Goal: Task Accomplishment & Management: Use online tool/utility

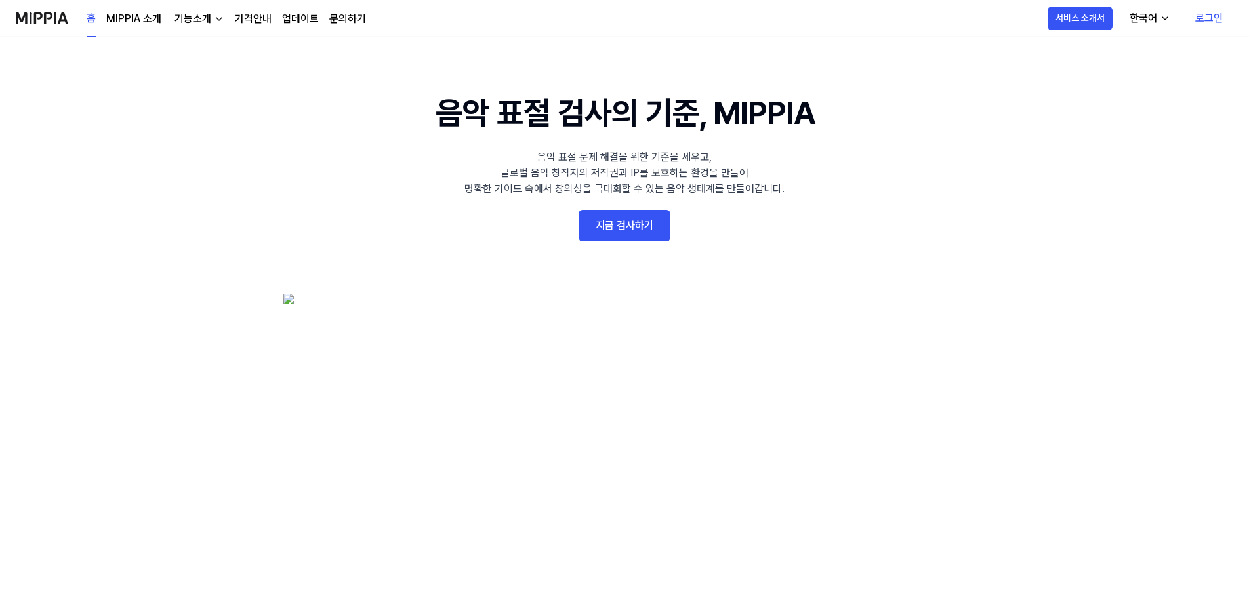
click at [653, 226] on link "지금 검사하기" at bounding box center [625, 225] width 92 height 31
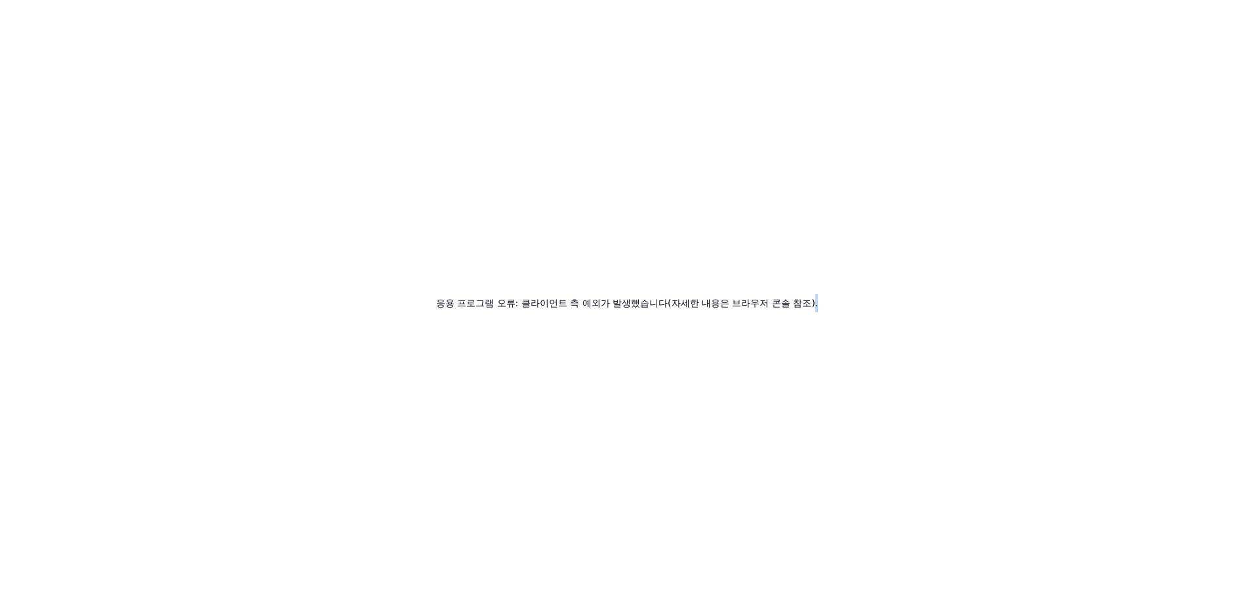
click at [1247, 6] on div "응용 프로그램 오류: 클라이언트 측 예외가 발생했습니다(자세한 내용은 브라우저 콘솔 참조)." at bounding box center [627, 303] width 1254 height 606
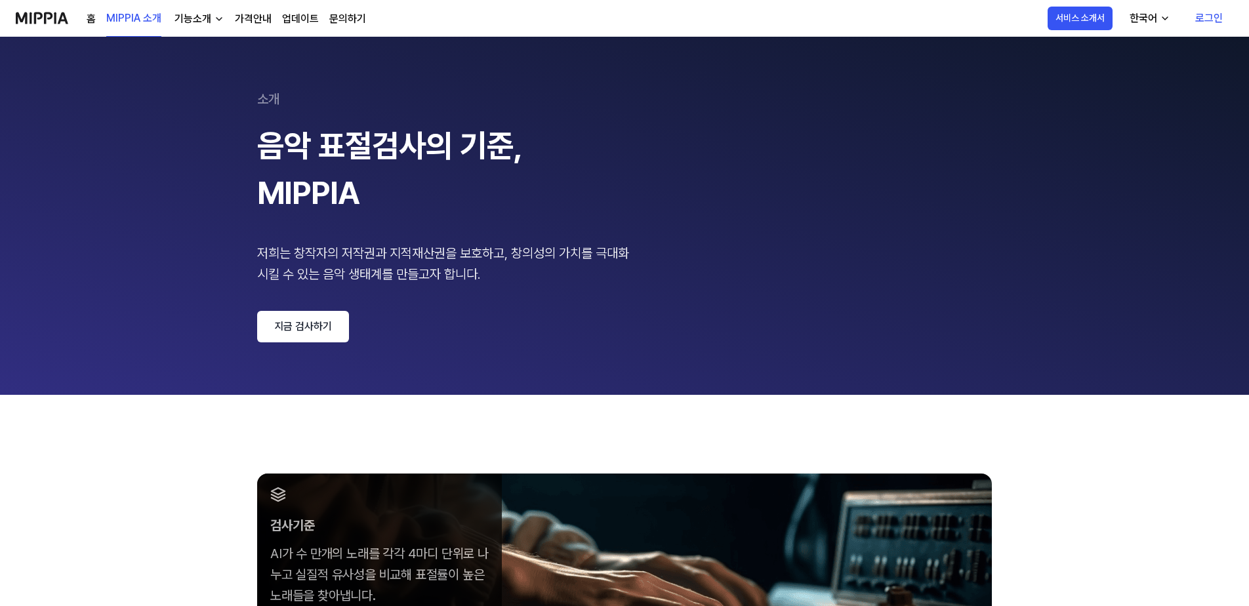
click at [295, 323] on link "지금 검사하기" at bounding box center [303, 326] width 92 height 31
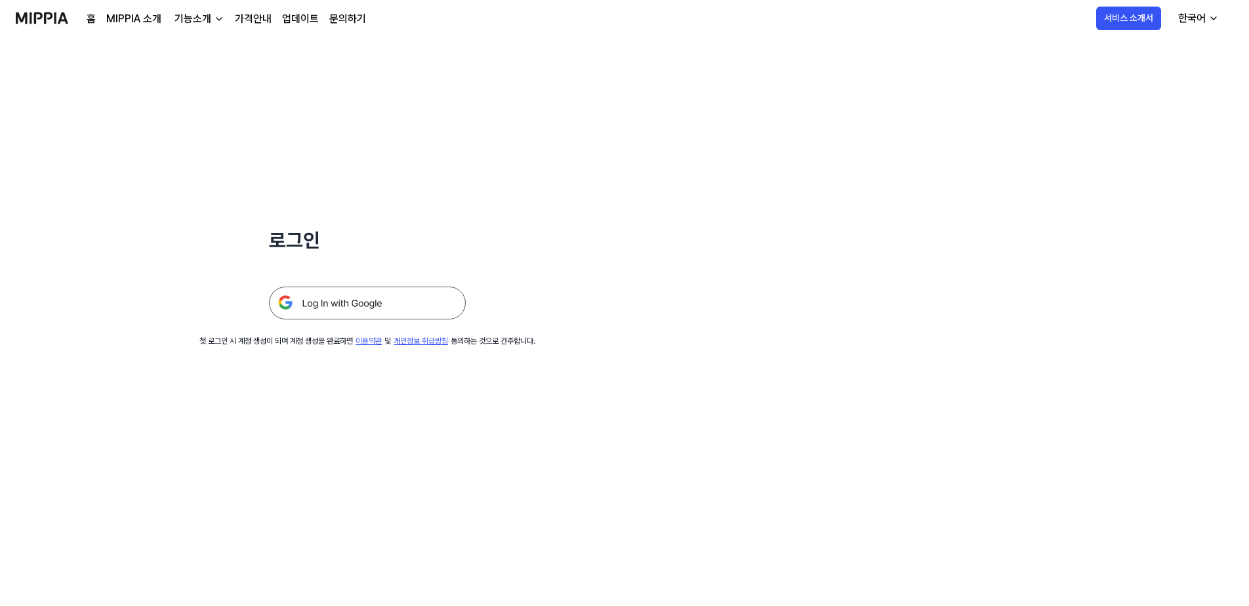
click at [375, 300] on img at bounding box center [367, 303] width 197 height 33
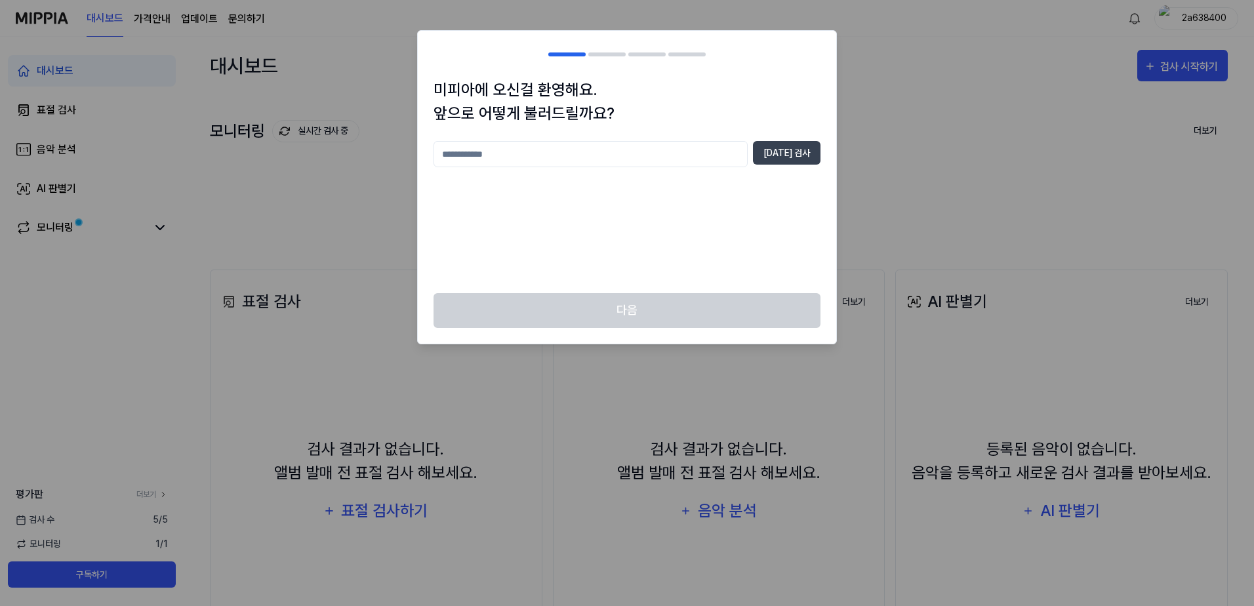
click at [633, 164] on input "text" at bounding box center [591, 154] width 314 height 26
type input "****"
click at [798, 156] on button "중복 검사" at bounding box center [787, 153] width 68 height 24
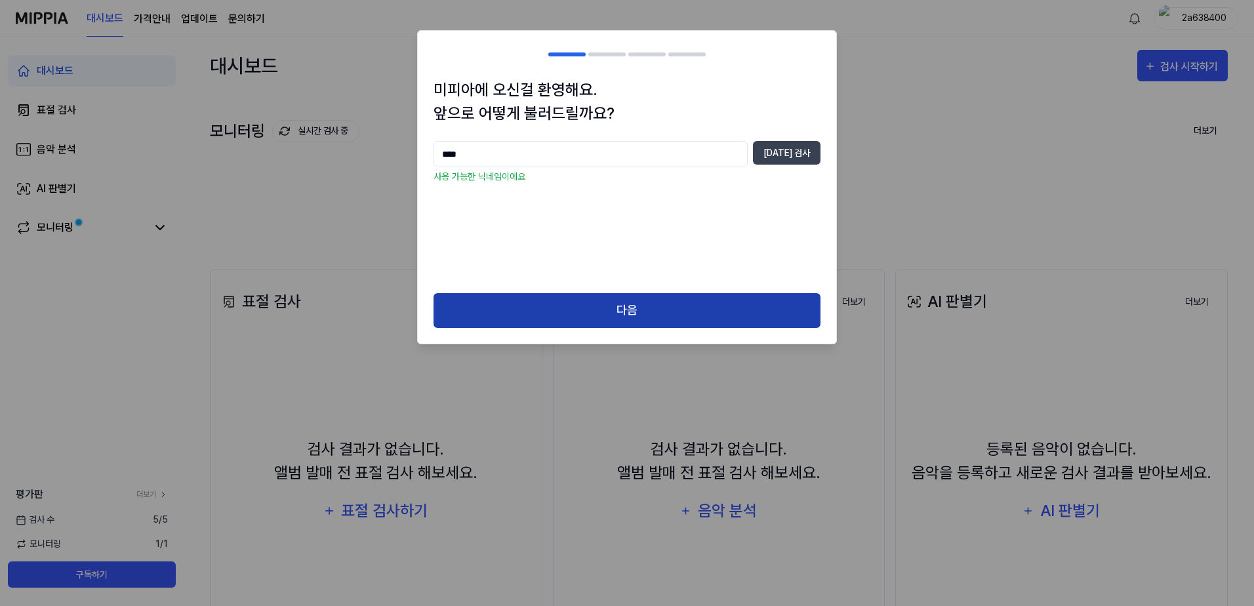
click at [737, 313] on button "다음" at bounding box center [627, 310] width 387 height 35
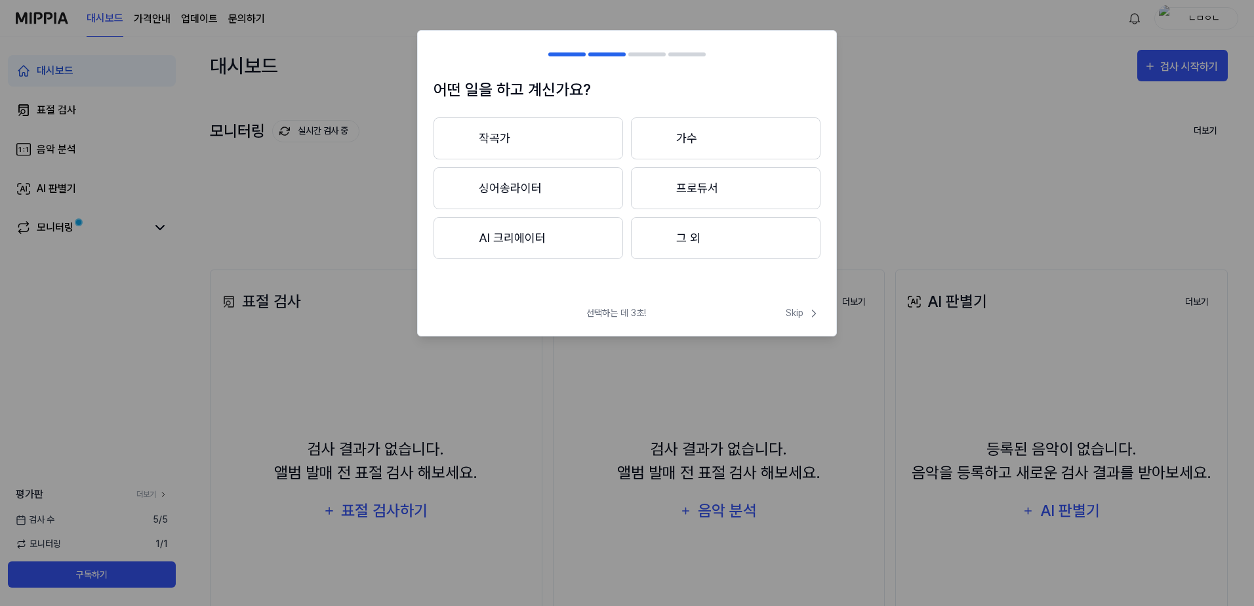
click at [686, 224] on button "그 외" at bounding box center [726, 238] width 190 height 42
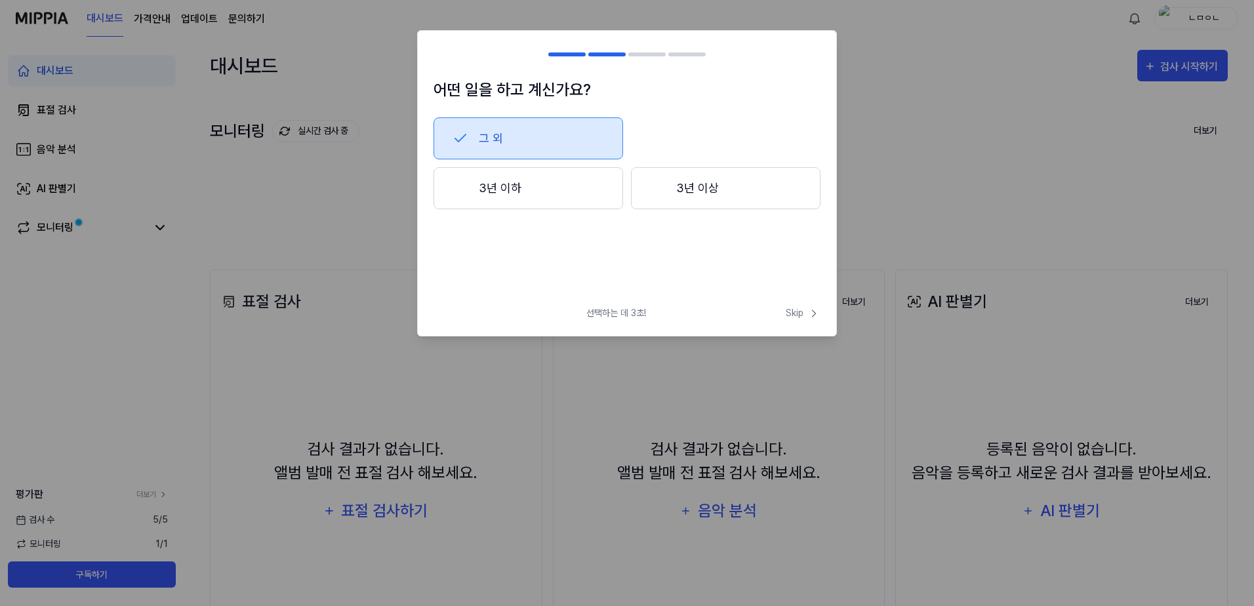
click at [617, 188] on button "3년 이하" at bounding box center [529, 188] width 190 height 42
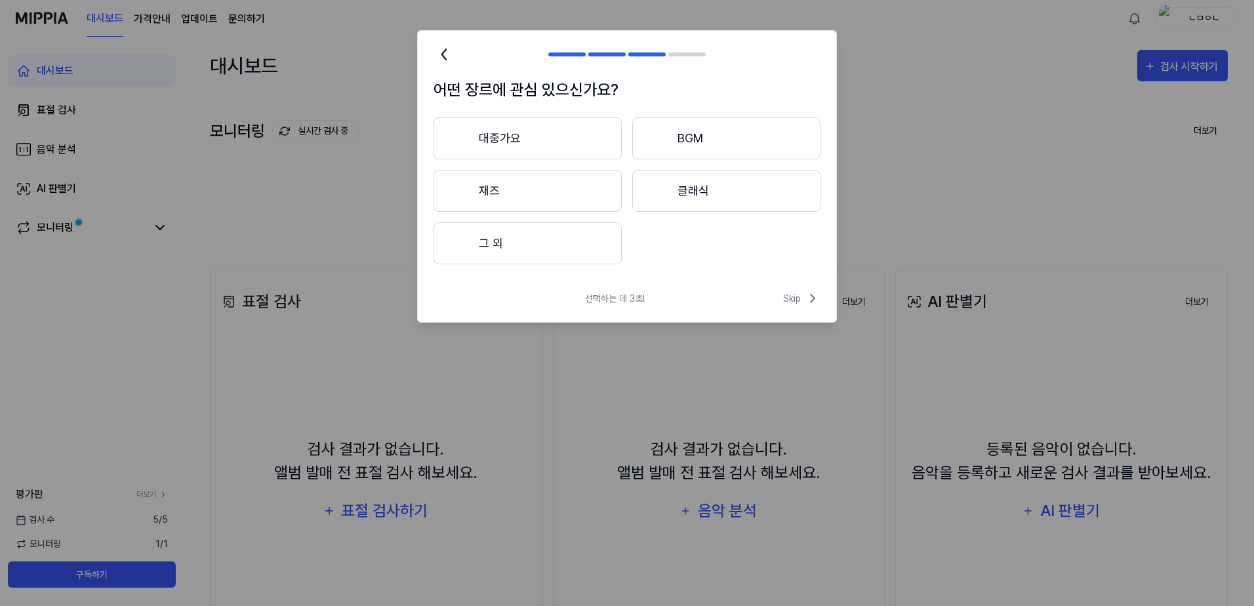
click at [575, 239] on button "그 외" at bounding box center [528, 243] width 188 height 42
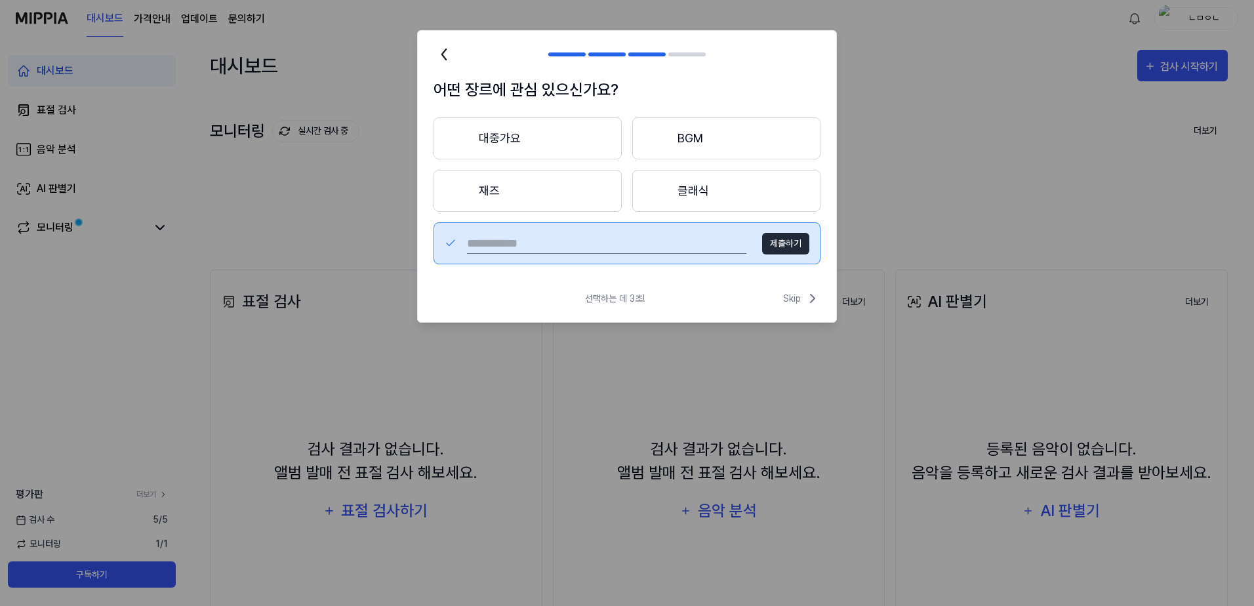
click at [750, 205] on button "클래식" at bounding box center [726, 191] width 188 height 42
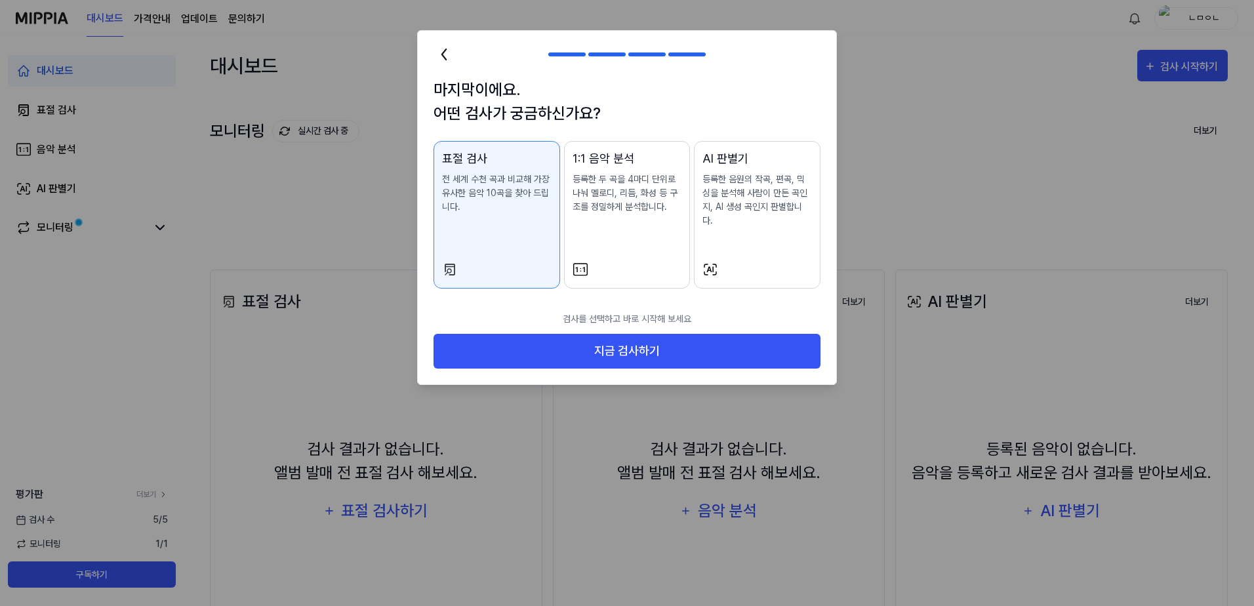
click at [438, 47] on icon at bounding box center [444, 54] width 21 height 21
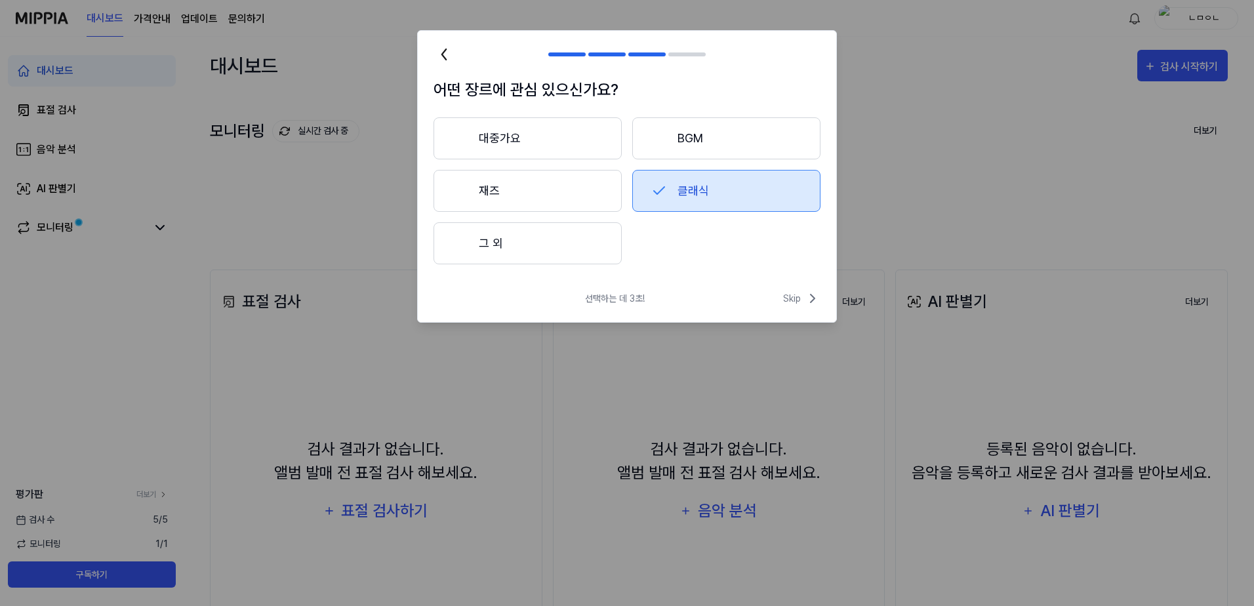
click at [569, 245] on button "그 외" at bounding box center [528, 243] width 188 height 42
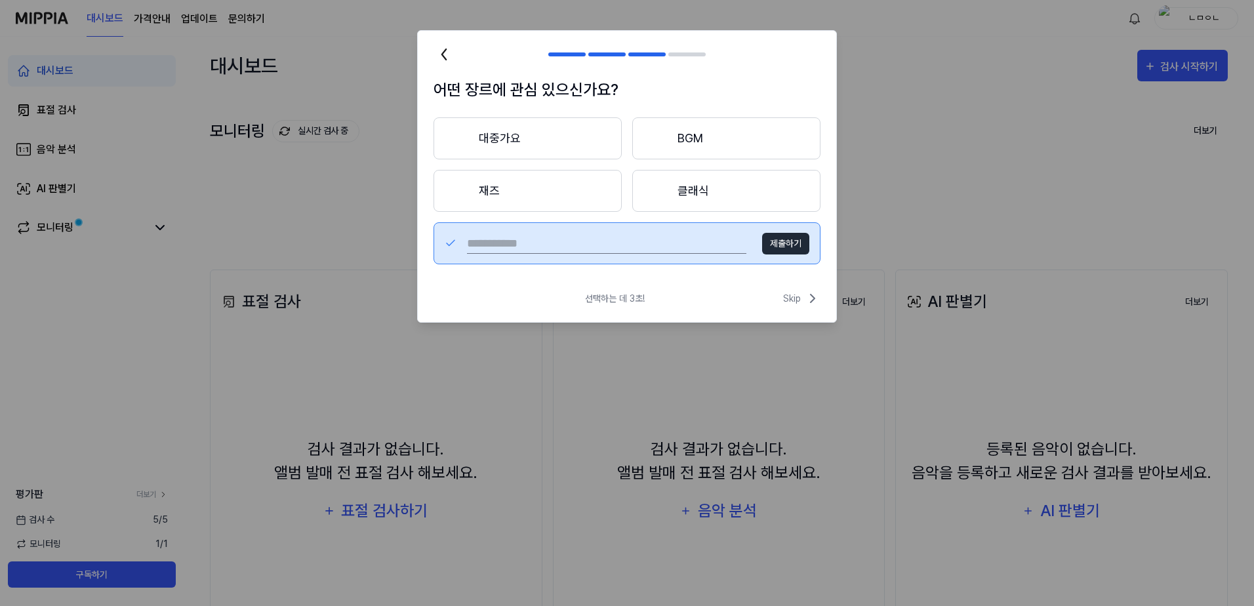
click at [790, 250] on button "제출하기" at bounding box center [785, 244] width 47 height 22
click at [683, 251] on input "text" at bounding box center [606, 243] width 279 height 21
type input "**"
click at [787, 237] on button "제출하기" at bounding box center [785, 244] width 47 height 22
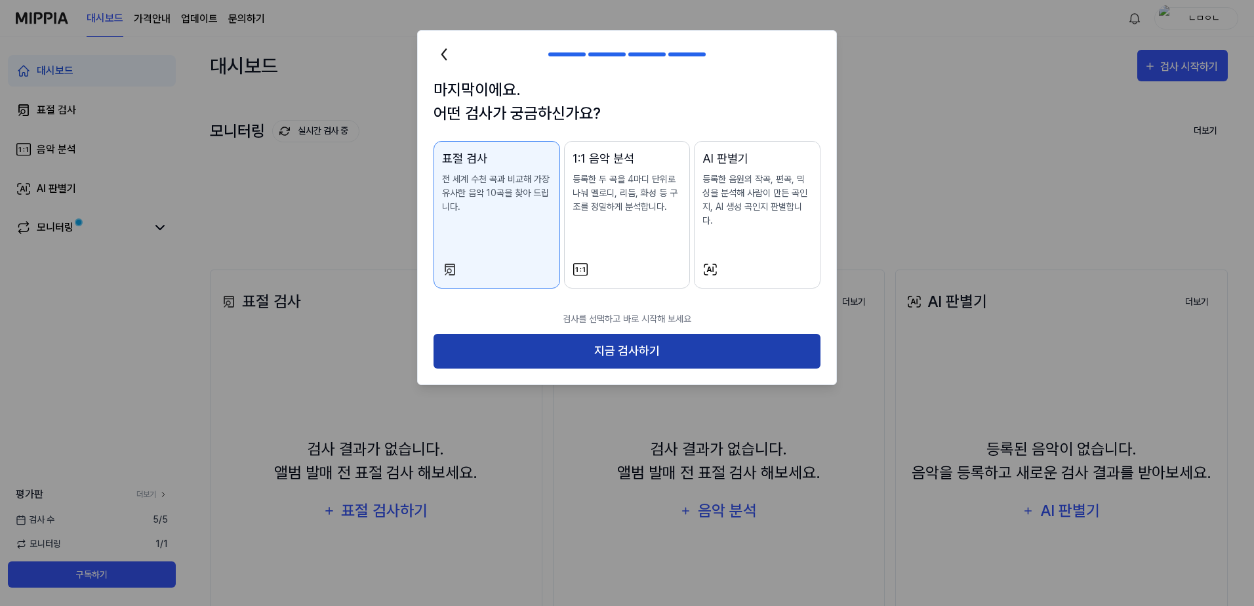
click at [685, 342] on button "지금 검사하기" at bounding box center [627, 351] width 387 height 35
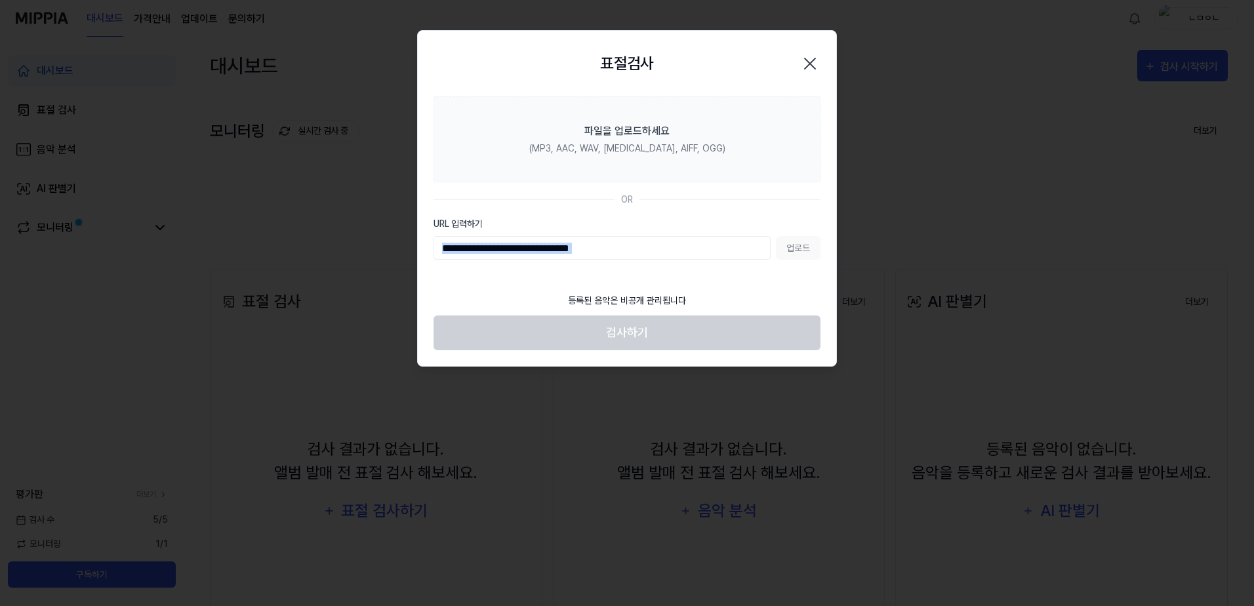
click at [676, 256] on section "파일을 업로드하세요 (MP3, AAC, WAV, FLAC, AIFF, OGG) OR URL 입력하기 업로드" at bounding box center [627, 191] width 419 height 190
click at [683, 241] on input "URL 입력하기" at bounding box center [602, 248] width 337 height 24
paste input "**********"
type input "**********"
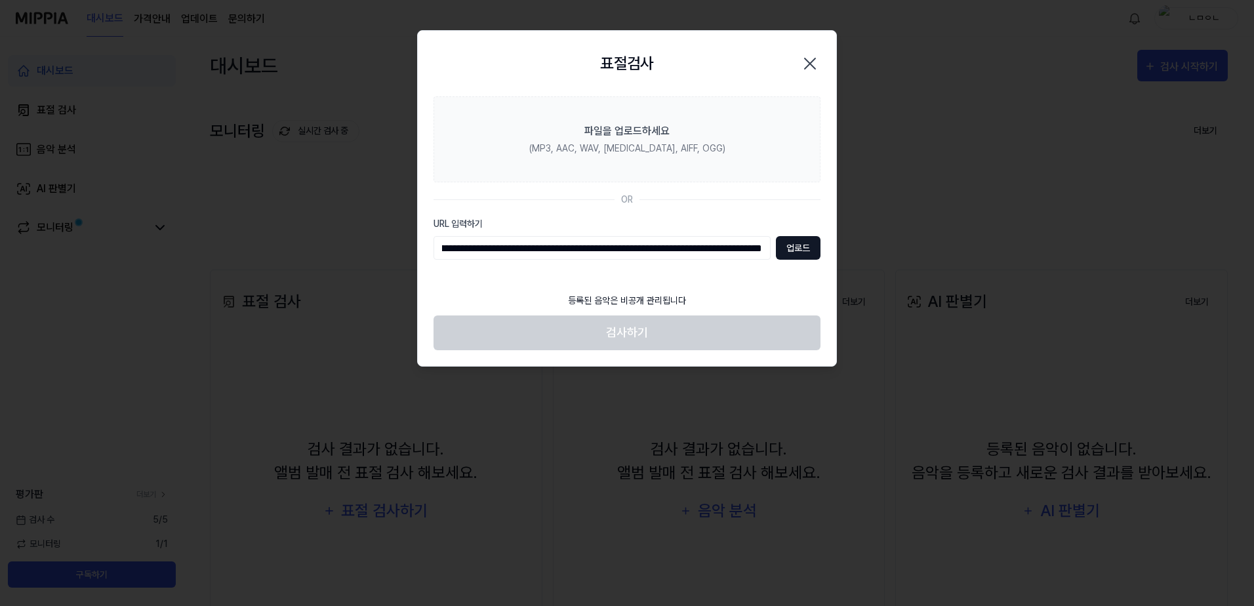
click at [791, 247] on button "업로드" at bounding box center [798, 248] width 45 height 24
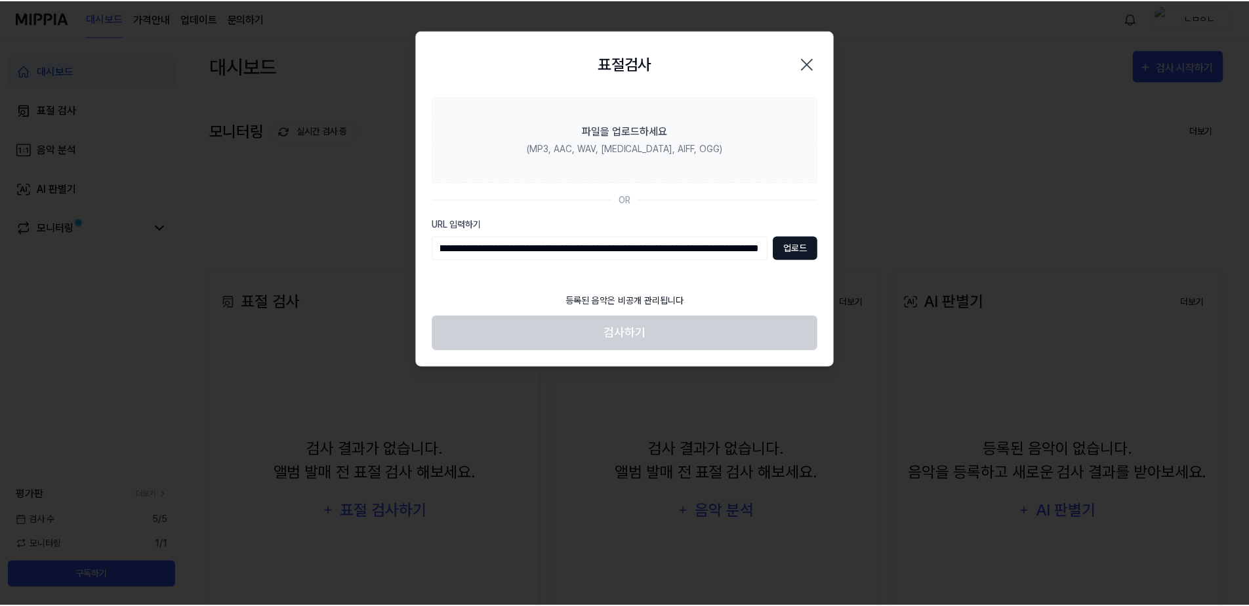
scroll to position [0, 0]
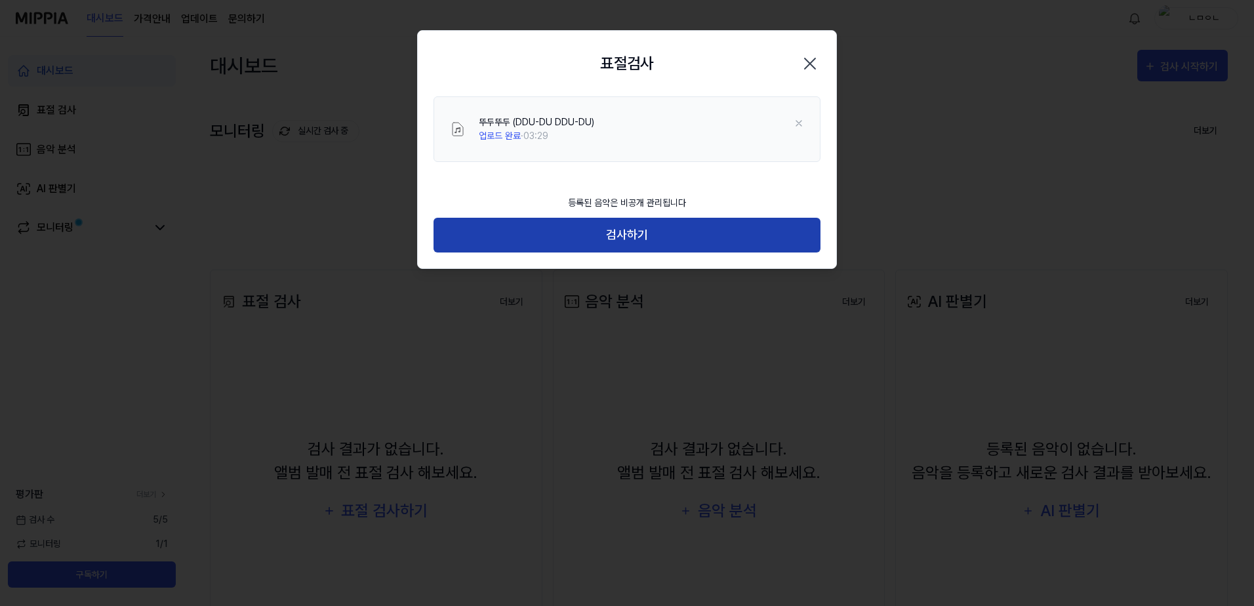
click at [638, 232] on button "검사하기" at bounding box center [627, 235] width 387 height 35
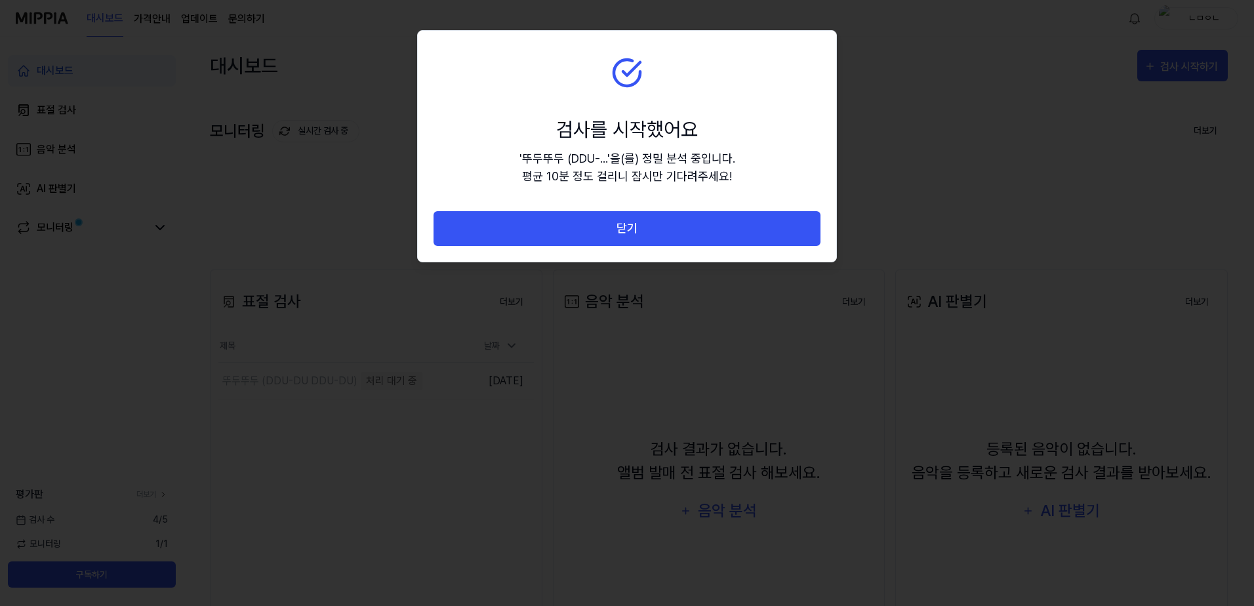
click at [638, 232] on button "닫기" at bounding box center [627, 228] width 387 height 35
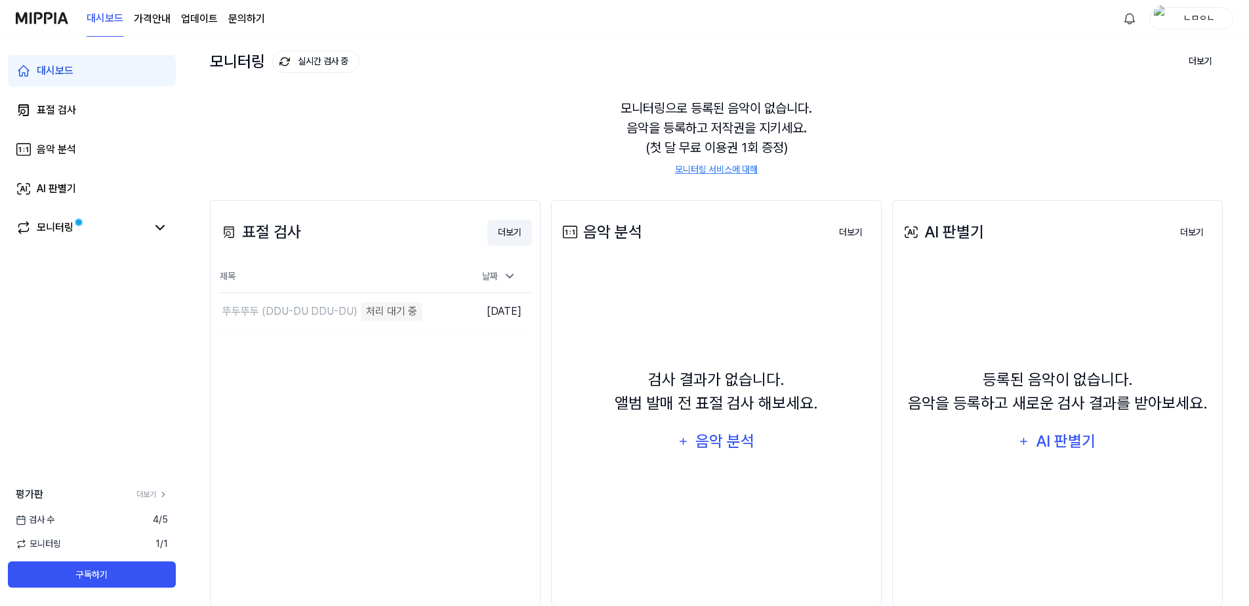
scroll to position [96, 0]
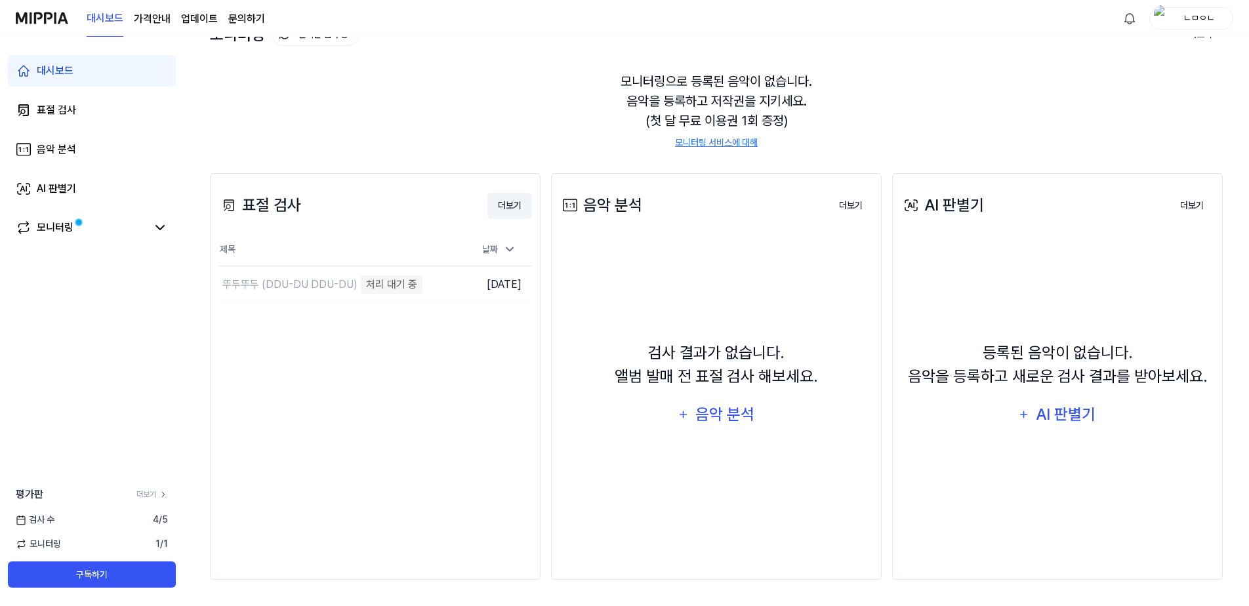
click at [517, 196] on button "더보기" at bounding box center [509, 206] width 45 height 26
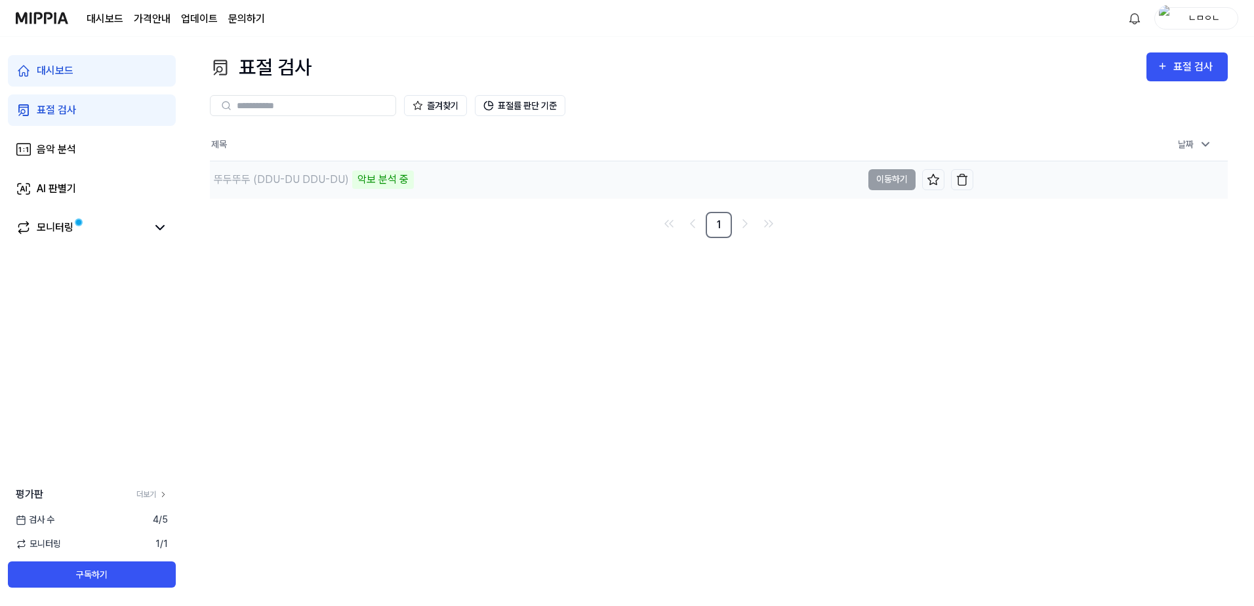
click at [493, 169] on div "뚜두뚜두 (DDU-DU DDU-DU) 악보 분석 중" at bounding box center [536, 179] width 652 height 37
click at [1215, 66] on div "표절 검사" at bounding box center [1196, 66] width 44 height 17
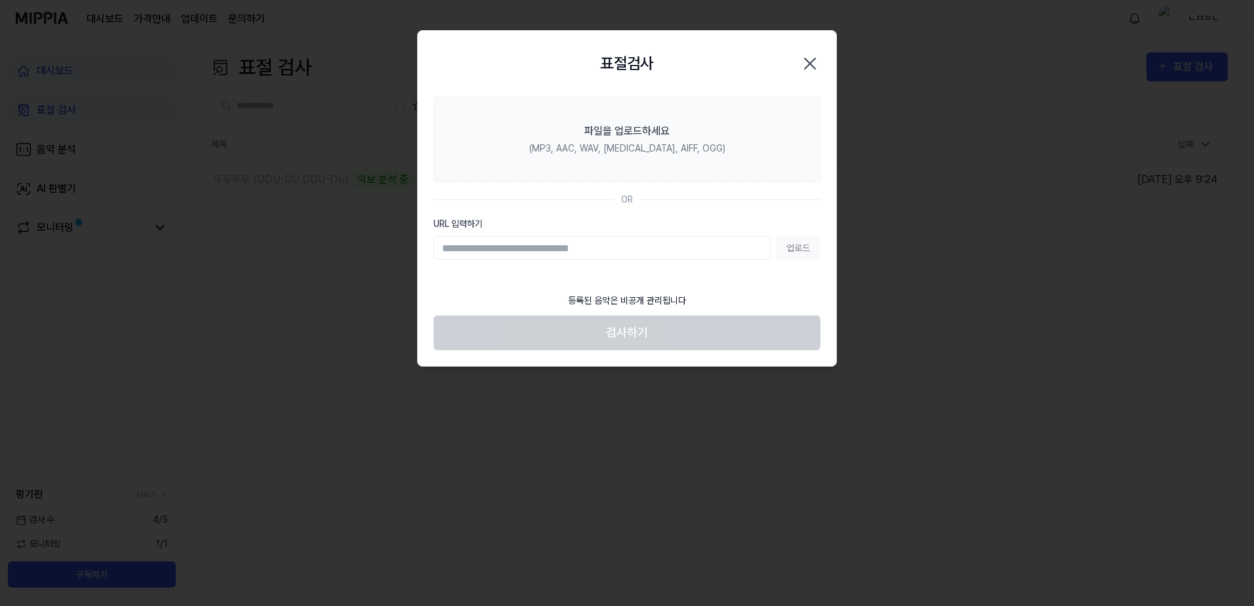
paste input "**********"
type input "**********"
click at [799, 252] on button "업로드" at bounding box center [798, 248] width 45 height 24
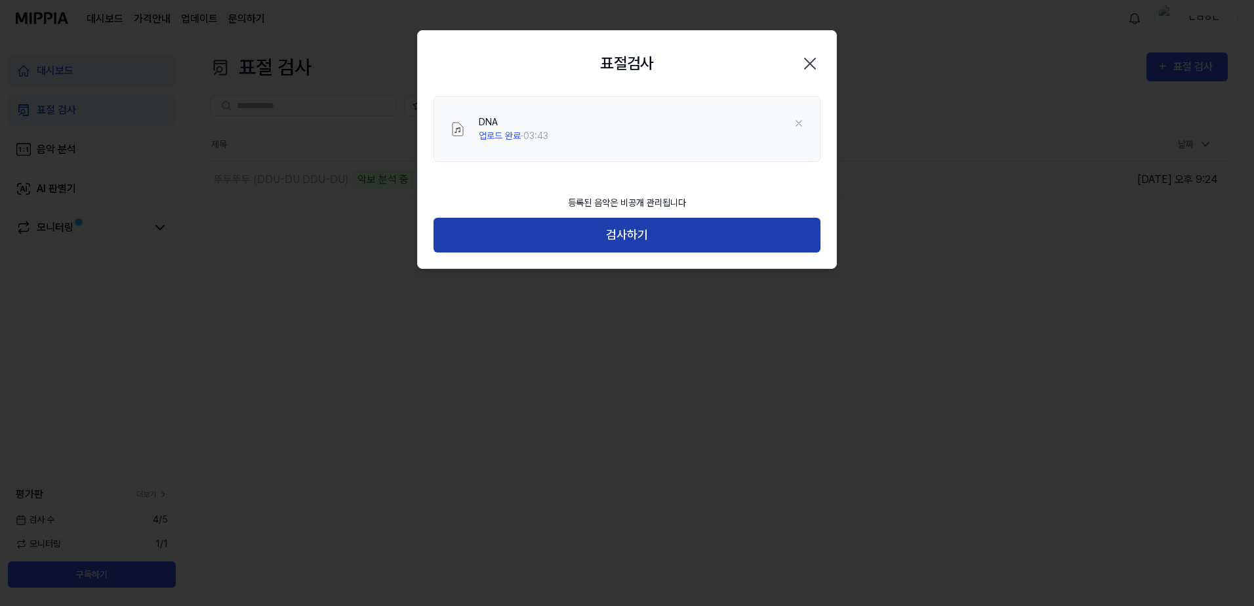
click at [701, 231] on button "검사하기" at bounding box center [627, 235] width 387 height 35
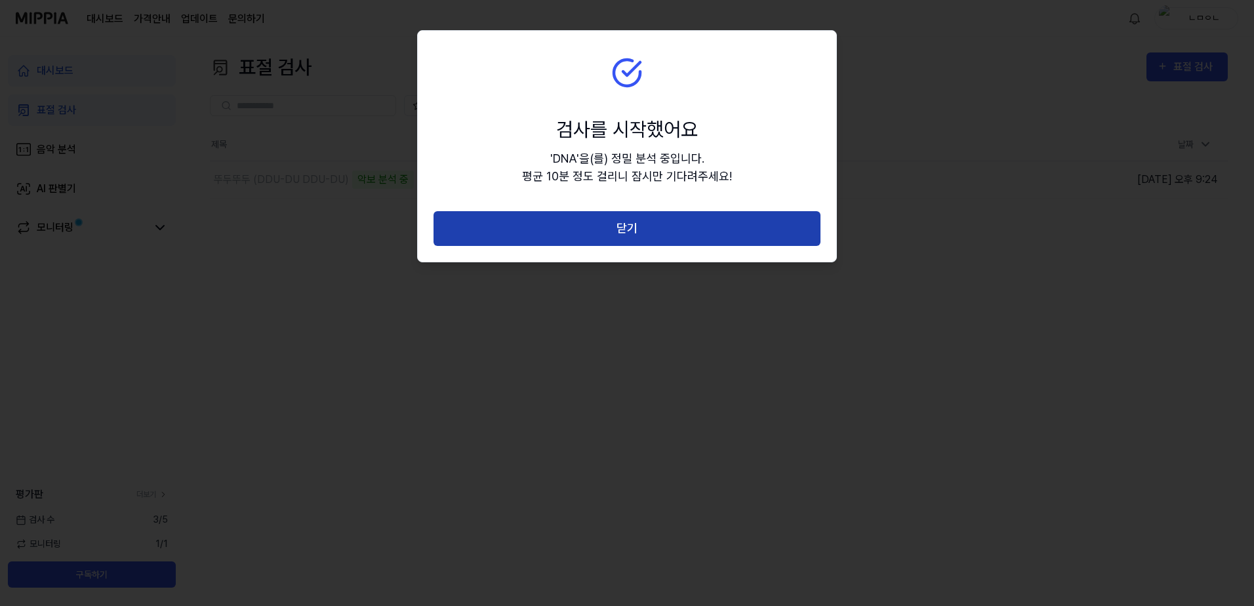
click at [641, 213] on button "닫기" at bounding box center [627, 228] width 387 height 35
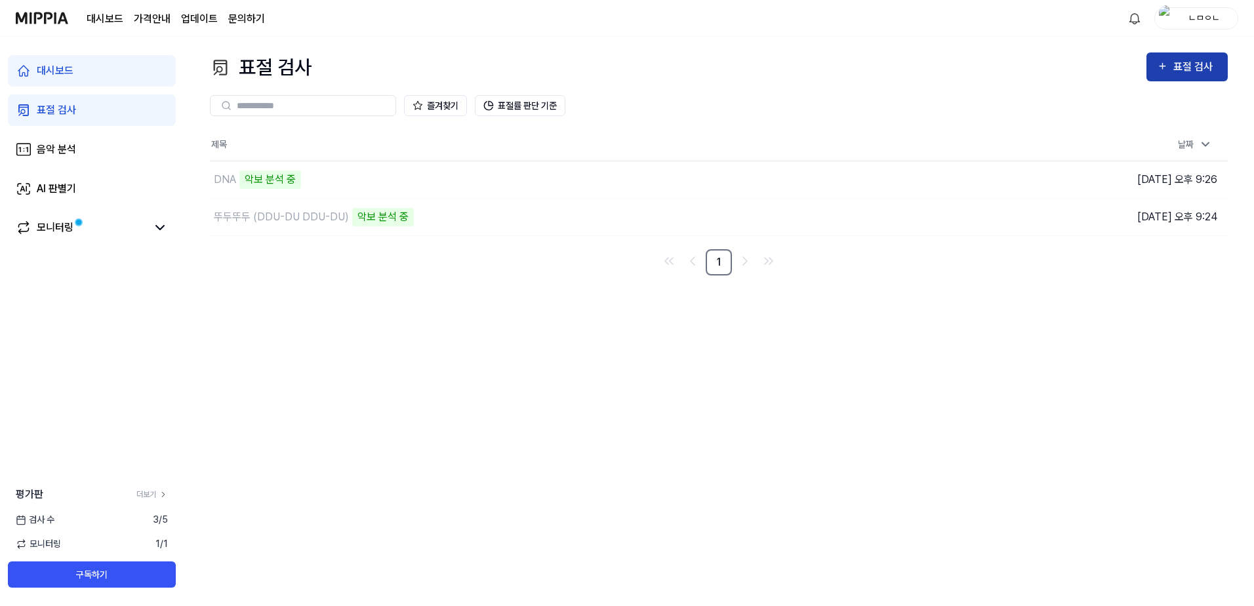
click at [1199, 64] on div "표절 검사" at bounding box center [1196, 66] width 44 height 17
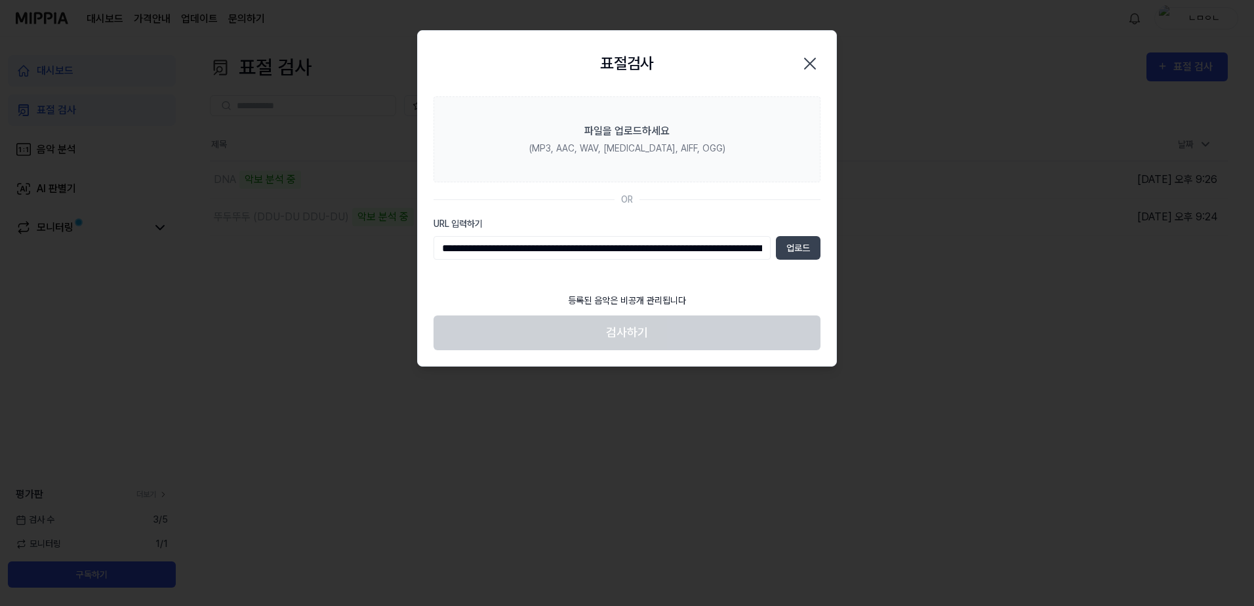
scroll to position [0, 204]
type input "**********"
click at [798, 236] on div "**********" at bounding box center [627, 238] width 387 height 43
click at [800, 247] on button "업로드" at bounding box center [798, 248] width 45 height 24
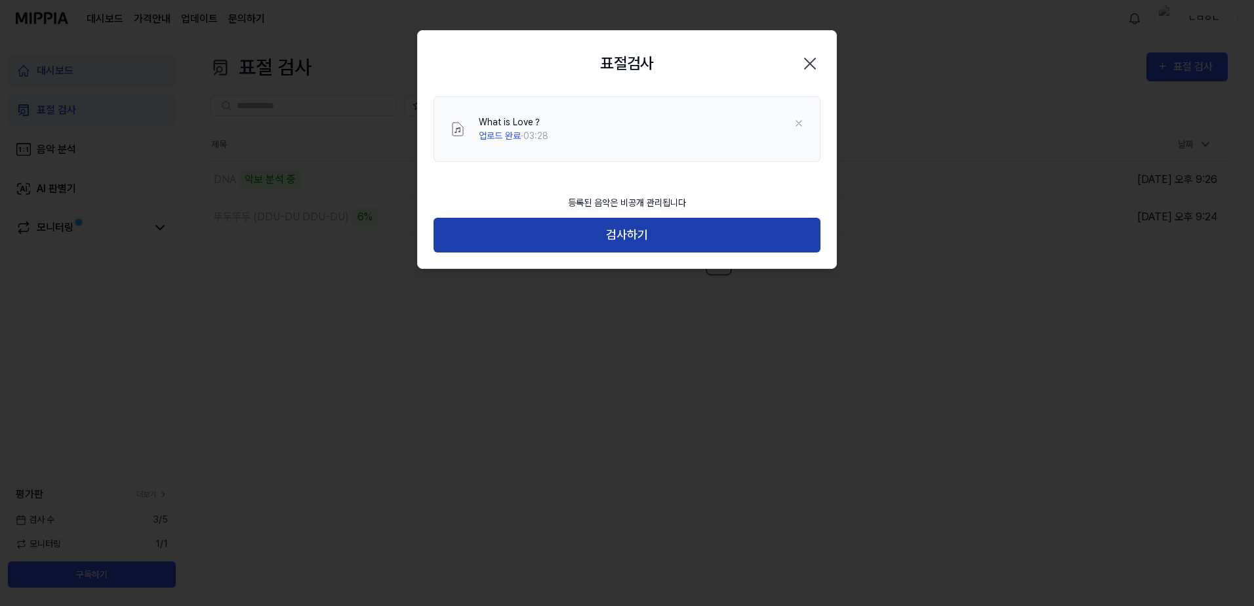
click at [708, 241] on button "검사하기" at bounding box center [627, 235] width 387 height 35
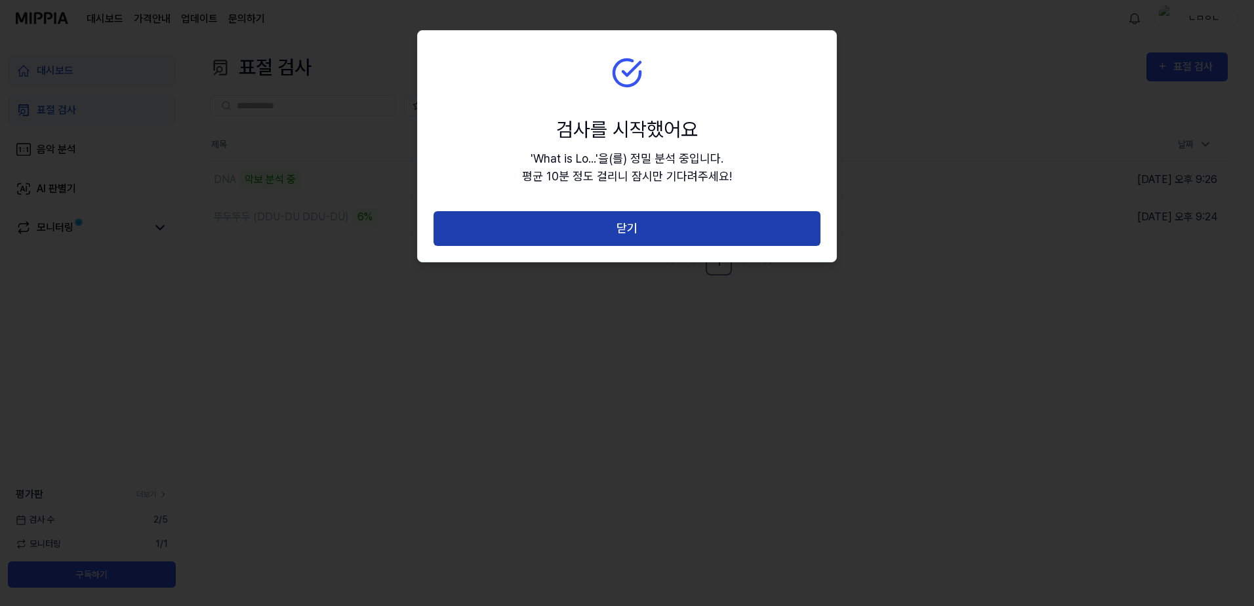
click at [707, 234] on button "닫기" at bounding box center [627, 228] width 387 height 35
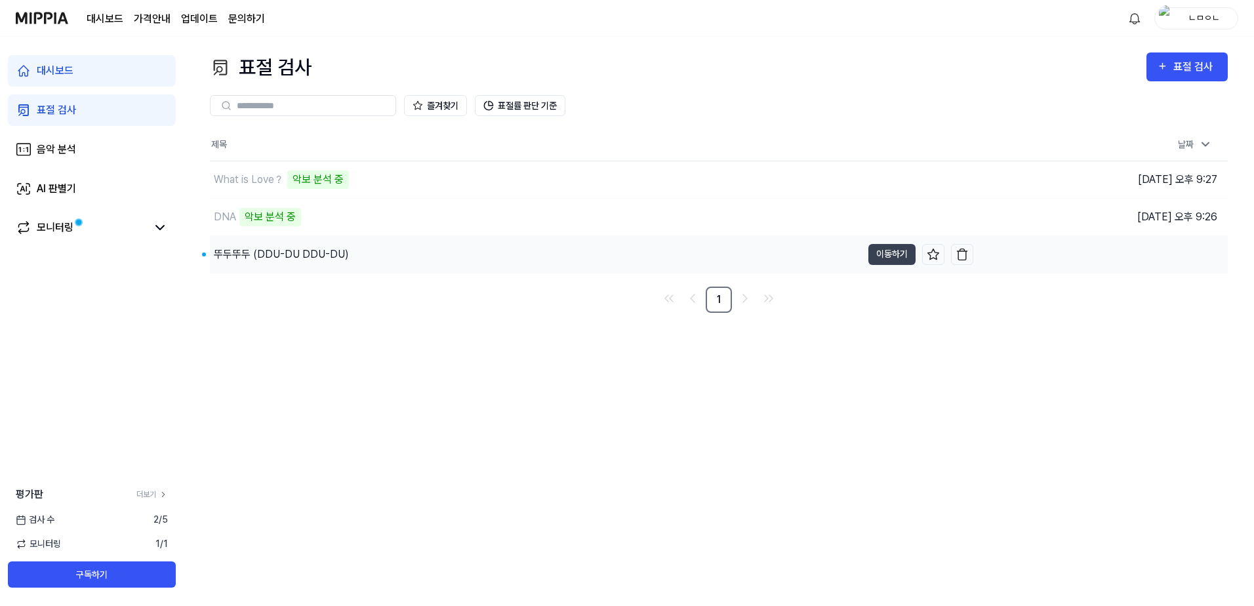
click at [447, 261] on div "뚜두뚜두 (DDU-DU DDU-DU)" at bounding box center [536, 254] width 652 height 37
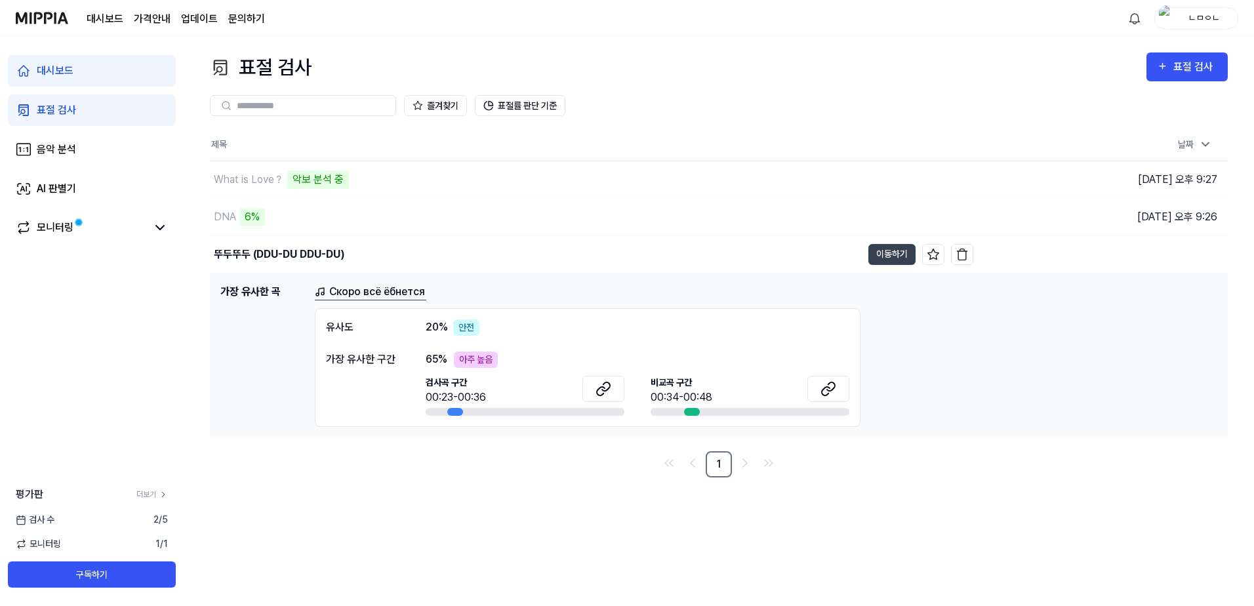
click at [717, 292] on div "Скоро всё ёбнется" at bounding box center [766, 292] width 903 height 16
click at [114, 188] on link "AI 판별기" at bounding box center [92, 188] width 168 height 31
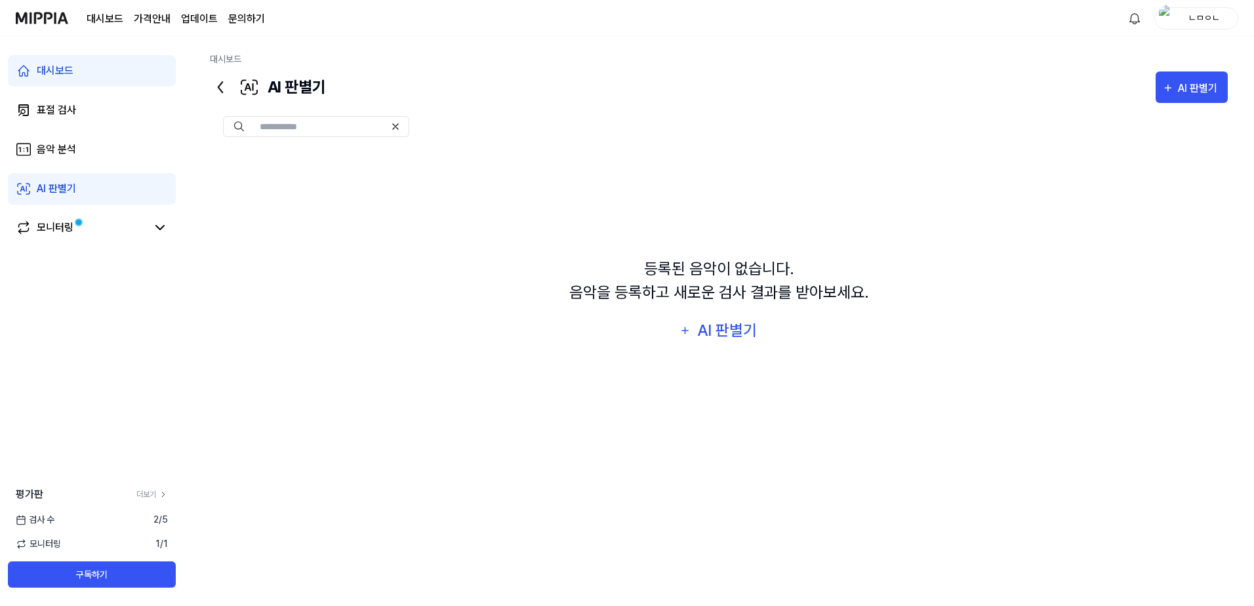
click at [104, 248] on div "대시보드 표절 검사 음악 분석 AI 판별기 모니터링" at bounding box center [92, 150] width 184 height 226
click at [104, 232] on link "모니터링" at bounding box center [81, 228] width 131 height 16
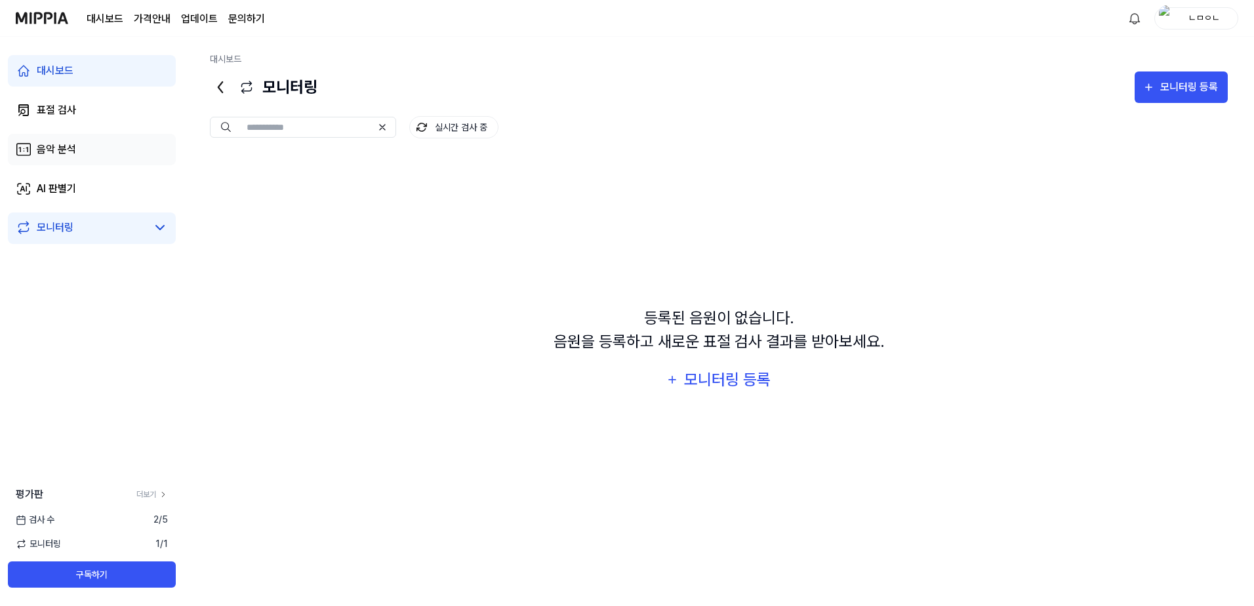
click at [110, 142] on link "음악 분석" at bounding box center [92, 149] width 168 height 31
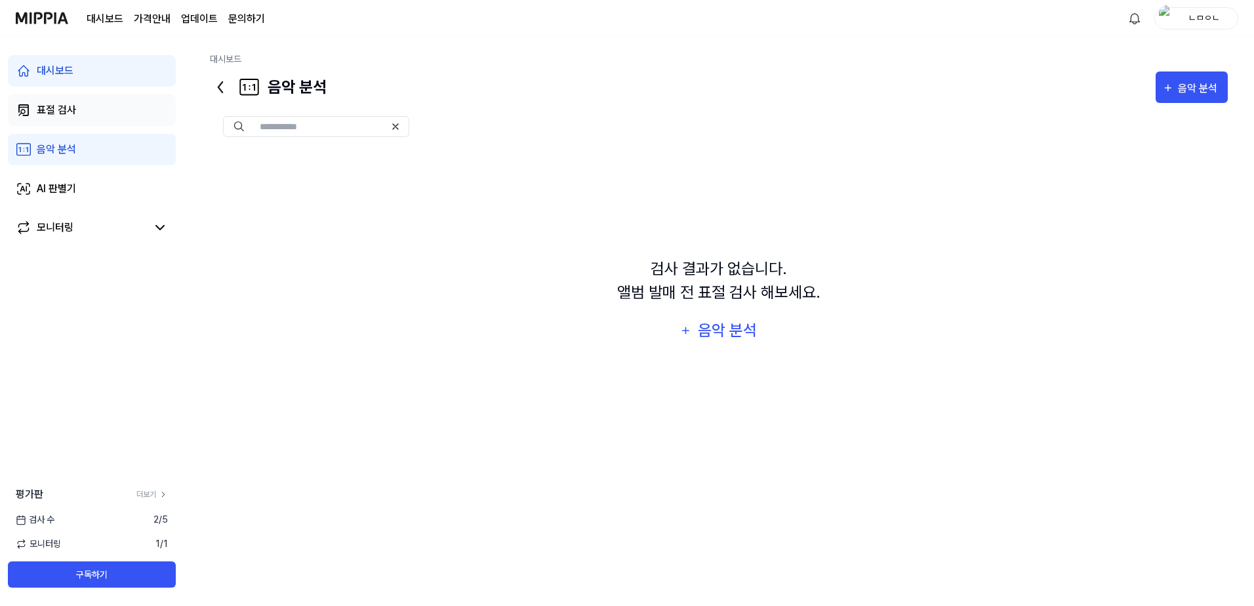
click at [118, 108] on link "표절 검사" at bounding box center [92, 109] width 168 height 31
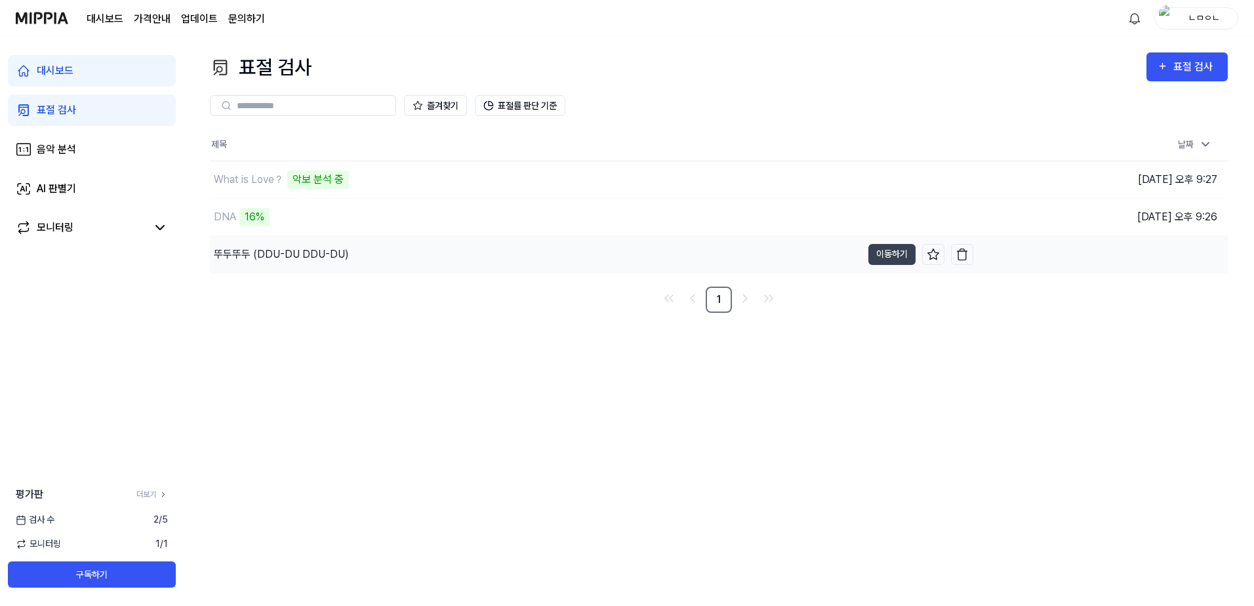
click at [313, 255] on div "뚜두뚜두 (DDU-DU DDU-DU)" at bounding box center [281, 255] width 135 height 16
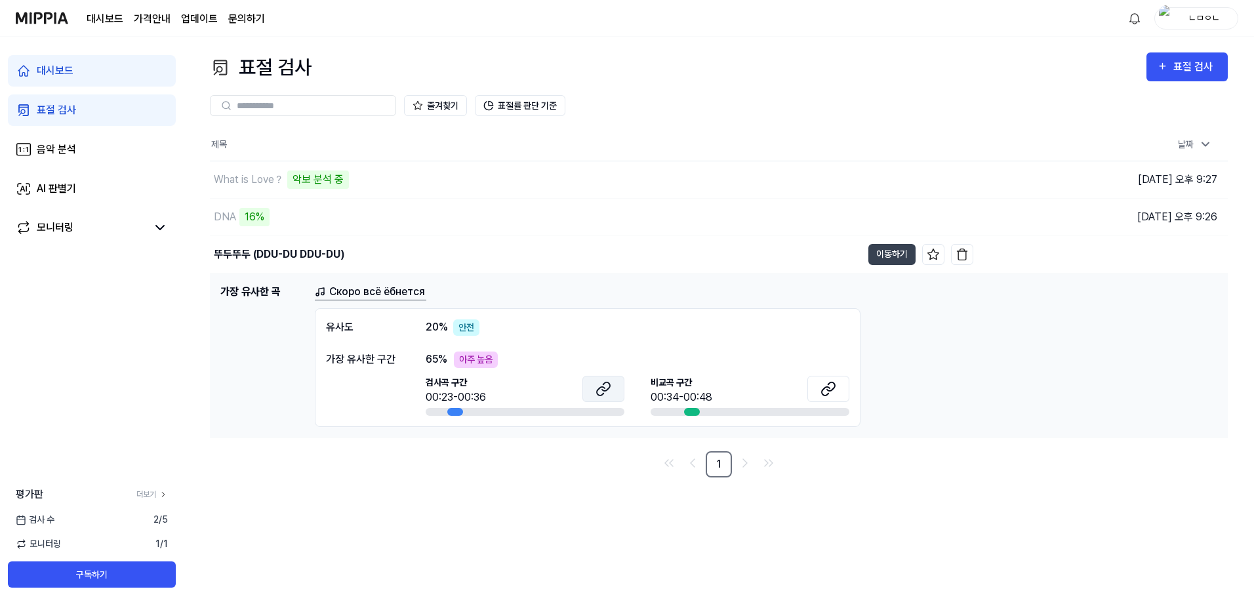
click at [605, 397] on button at bounding box center [604, 389] width 42 height 26
